Goal: Find specific page/section: Find specific page/section

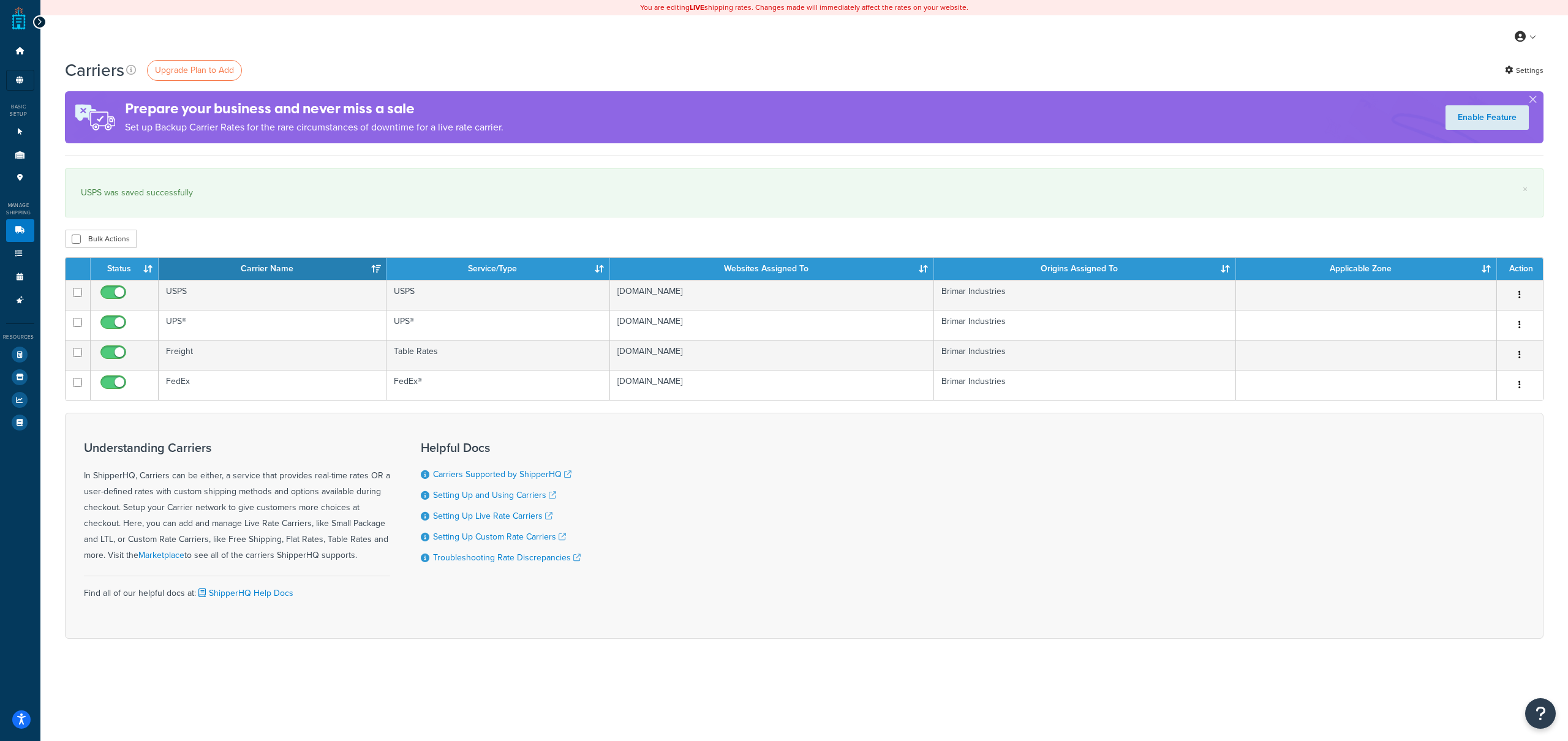
click at [40, 20] on icon at bounding box center [39, 22] width 6 height 9
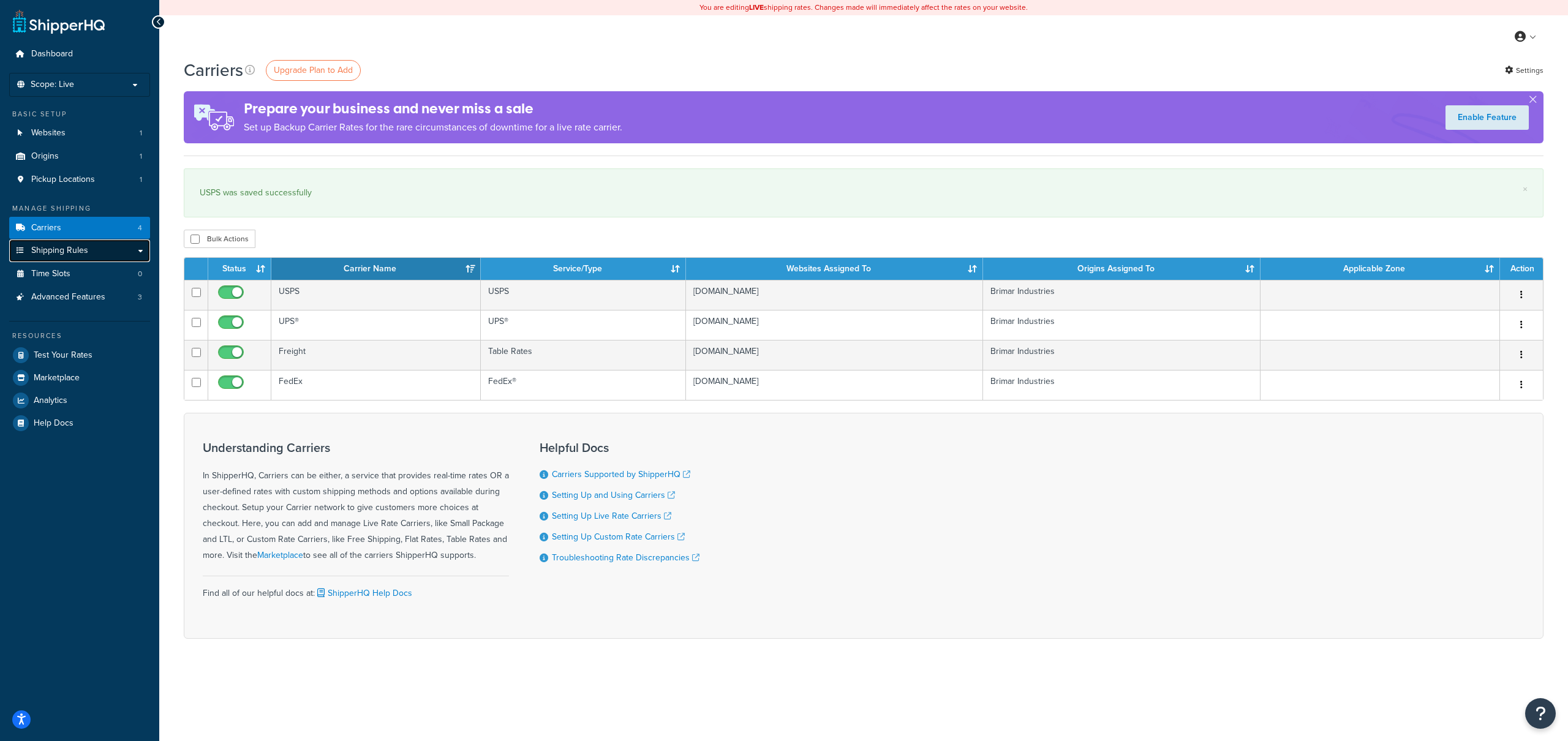
click at [87, 249] on link "Shipping Rules" at bounding box center [80, 251] width 141 height 23
click at [140, 252] on link "Shipping Rules" at bounding box center [80, 251] width 141 height 23
click at [55, 250] on span "Shipping Rules" at bounding box center [60, 251] width 57 height 11
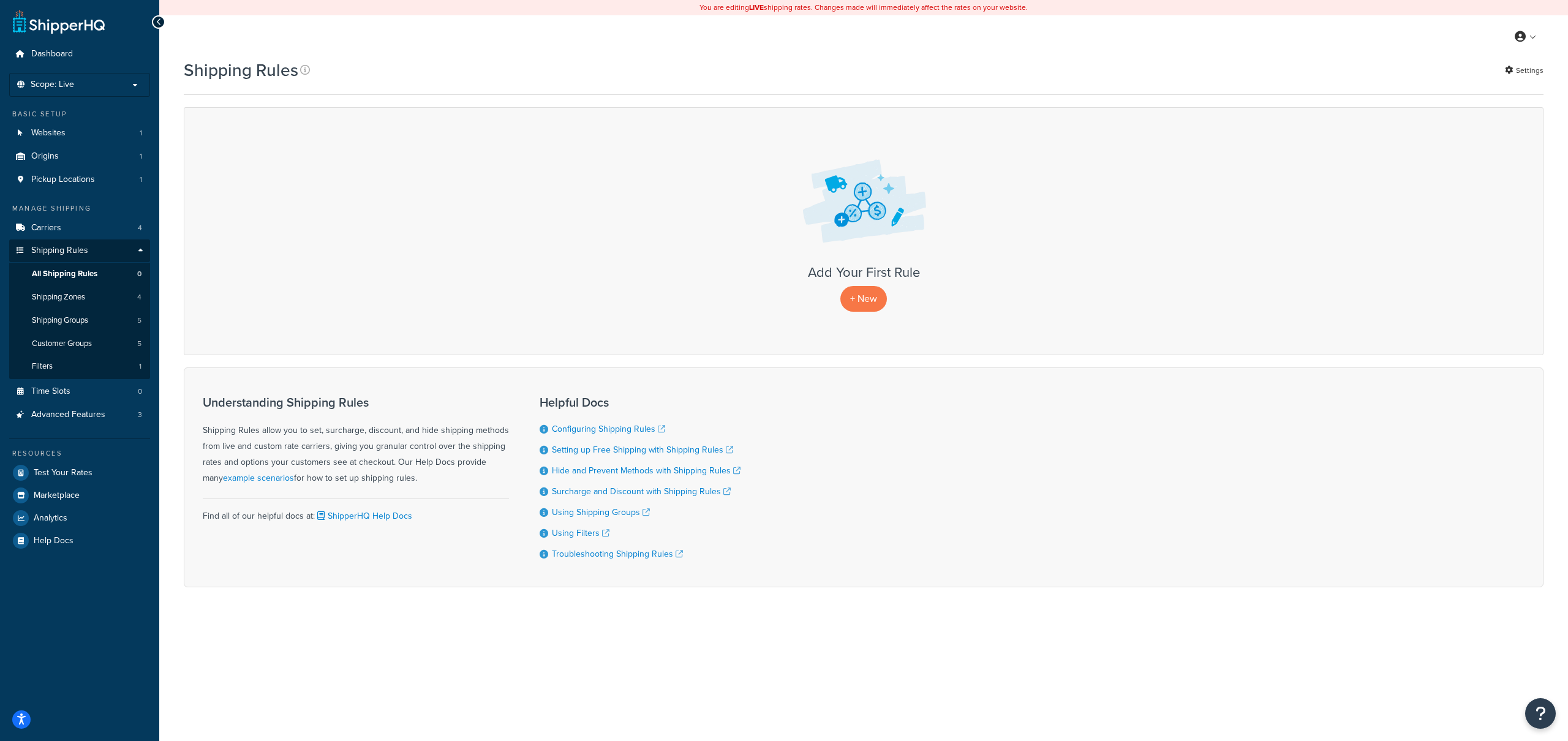
click at [208, 226] on div "Add Your First Rule + New" at bounding box center [864, 230] width 1360 height 247
click at [67, 322] on span "Shipping Groups" at bounding box center [60, 321] width 57 height 11
